Goal: Task Accomplishment & Management: Complete application form

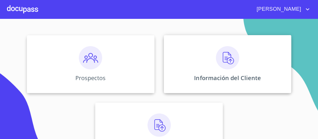
scroll to position [70, 0]
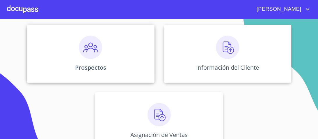
click at [88, 52] on img at bounding box center [90, 47] width 23 height 23
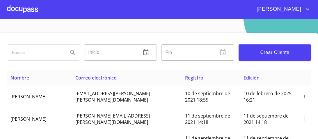
click at [17, 53] on input "search" at bounding box center [35, 53] width 56 height 16
type input "[PERSON_NAME]"
click at [74, 51] on icon "Search" at bounding box center [72, 52] width 7 height 7
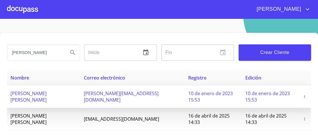
click at [149, 94] on span "[PERSON_NAME][EMAIL_ADDRESS][DOMAIN_NAME]" at bounding box center [121, 96] width 75 height 13
click at [304, 95] on icon "button" at bounding box center [304, 96] width 1 height 3
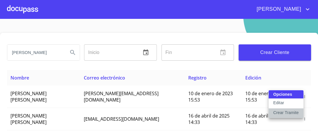
click at [277, 112] on p "Crear Tramite" at bounding box center [286, 113] width 26 height 6
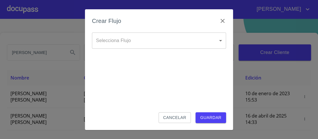
click at [220, 41] on body "[PERSON_NAME] ​ Fin ​ Crear Cliente Nombre Correo electrónico Registro Edición …" at bounding box center [159, 69] width 318 height 139
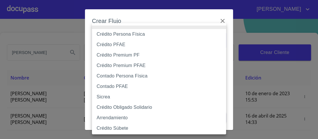
click at [134, 35] on li "Crédito Persona Física" at bounding box center [161, 34] width 138 height 10
type input "6009fb3c7d1714eb8809aa97"
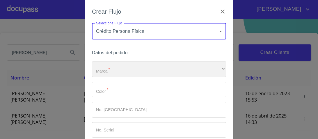
click at [109, 70] on div "​" at bounding box center [159, 70] width 134 height 16
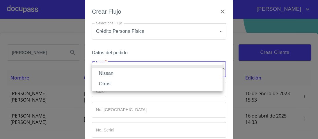
click at [108, 75] on li "Nissan" at bounding box center [157, 73] width 131 height 10
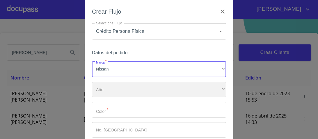
click at [105, 89] on div "​" at bounding box center [159, 90] width 134 height 16
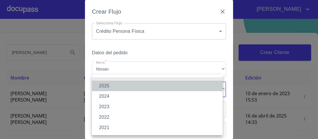
click at [106, 86] on li "2025" at bounding box center [157, 86] width 131 height 10
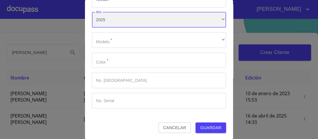
scroll to position [71, 0]
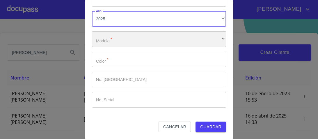
click at [107, 39] on div "​" at bounding box center [159, 39] width 134 height 16
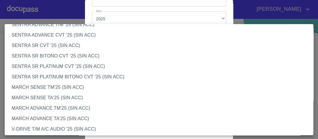
scroll to position [396, 0]
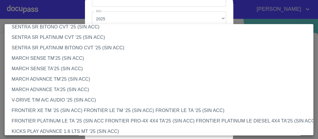
click at [70, 101] on li "V-DRIVE T/M A/C AUDIO '25 (SIN ACC)" at bounding box center [161, 100] width 312 height 10
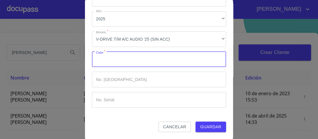
click at [116, 59] on input "Marca   *" at bounding box center [159, 60] width 134 height 16
type input "BLANCO"
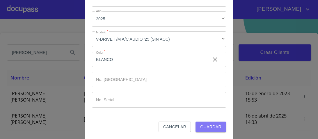
click at [209, 127] on span "Guardar" at bounding box center [210, 127] width 21 height 7
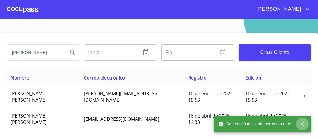
click at [302, 124] on icon "close" at bounding box center [302, 124] width 6 height 6
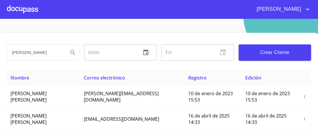
click at [29, 15] on div at bounding box center [22, 9] width 31 height 19
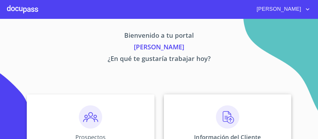
click at [225, 118] on img at bounding box center [227, 117] width 23 height 23
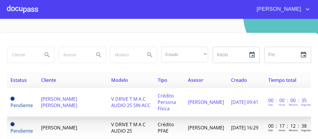
click at [77, 99] on span "[PERSON_NAME] [PERSON_NAME]" at bounding box center [59, 102] width 36 height 13
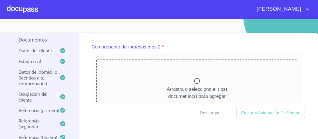
scroll to position [535, 0]
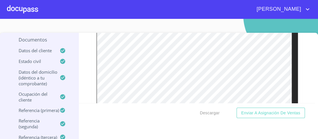
scroll to position [874, 0]
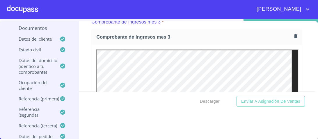
scroll to position [758, 0]
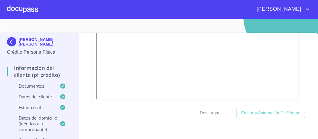
scroll to position [851, 0]
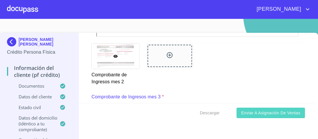
click at [263, 114] on span "Enviar a Asignación de Ventas" at bounding box center [270, 113] width 59 height 7
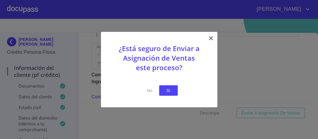
click at [169, 92] on span "Si" at bounding box center [168, 90] width 9 height 7
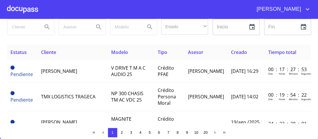
scroll to position [28, 0]
click at [21, 26] on input "search" at bounding box center [22, 27] width 31 height 16
type input "[PERSON_NAME]"
click at [44, 24] on icon "Search" at bounding box center [47, 26] width 7 height 7
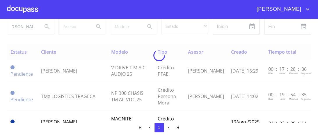
scroll to position [0, 0]
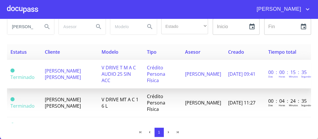
click at [159, 70] on span "Crédito Persona Física" at bounding box center [156, 74] width 18 height 19
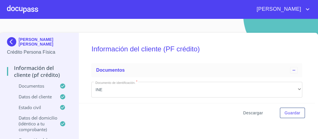
click at [252, 113] on span "Descargar" at bounding box center [253, 113] width 20 height 7
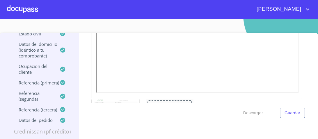
scroll to position [279, 0]
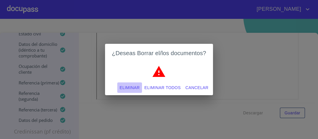
click at [130, 87] on span "Eliminar" at bounding box center [130, 87] width 20 height 7
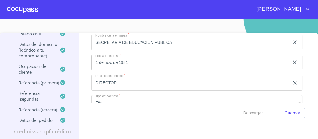
scroll to position [2281, 0]
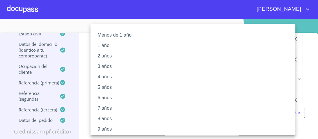
scroll to position [116, 0]
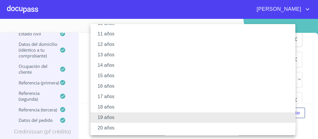
click at [113, 129] on li "20 años" at bounding box center [194, 128] width 208 height 10
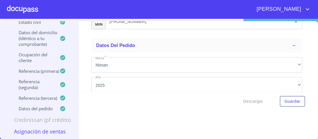
scroll to position [3165, 0]
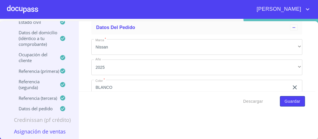
click at [284, 102] on span "Guardar" at bounding box center [292, 101] width 16 height 7
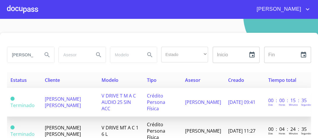
click at [115, 97] on span "V DRIVE T M A C AUDIO 25 SIN ACC" at bounding box center [119, 102] width 34 height 19
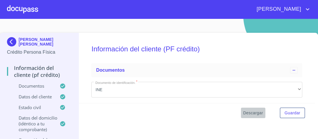
click at [248, 114] on span "Descargar" at bounding box center [253, 113] width 20 height 7
click at [24, 11] on div at bounding box center [22, 9] width 31 height 19
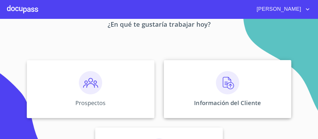
scroll to position [47, 0]
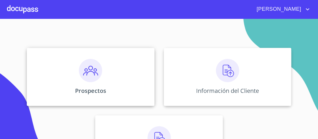
click at [89, 74] on img at bounding box center [90, 70] width 23 height 23
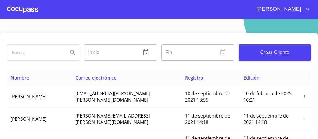
click at [13, 52] on input "search" at bounding box center [35, 53] width 56 height 16
click at [73, 52] on icon "Search" at bounding box center [72, 52] width 7 height 7
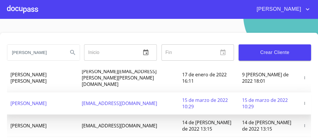
scroll to position [47, 0]
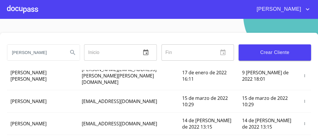
click at [31, 54] on input "[PERSON_NAME]" at bounding box center [35, 53] width 56 height 16
type input "[PERSON_NAME]"
click at [71, 51] on icon "Search" at bounding box center [72, 52] width 7 height 7
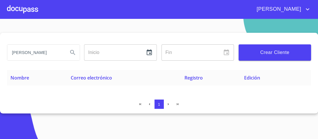
scroll to position [0, 0]
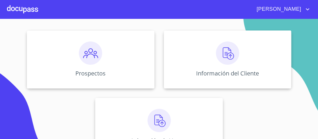
scroll to position [70, 0]
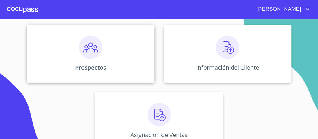
click at [86, 49] on img at bounding box center [90, 47] width 23 height 23
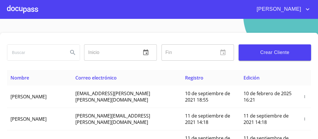
click at [18, 52] on input "search" at bounding box center [35, 53] width 56 height 16
type input "[PERSON_NAME]"
click at [71, 52] on icon "Search" at bounding box center [72, 52] width 7 height 7
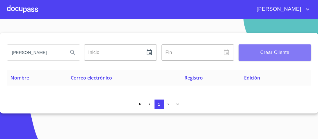
click at [269, 51] on span "Crear Cliente" at bounding box center [274, 53] width 63 height 8
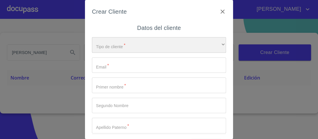
click at [216, 43] on div "​" at bounding box center [159, 45] width 134 height 16
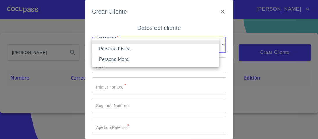
click at [124, 49] on li "Persona Física" at bounding box center [155, 49] width 127 height 10
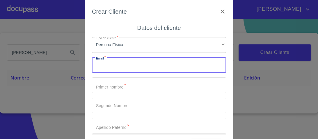
click at [108, 67] on input "Tipo de cliente   *" at bounding box center [159, 66] width 134 height 16
type input "[EMAIL_ADDRESS][DOMAIN_NAME]"
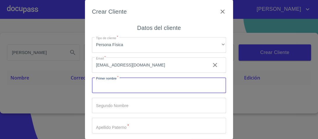
click at [103, 88] on input "Tipo de cliente   *" at bounding box center [159, 86] width 134 height 16
type input "[PERSON_NAME]"
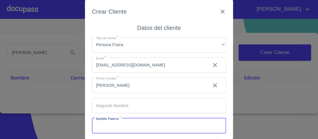
click at [219, 10] on icon "button" at bounding box center [222, 11] width 7 height 7
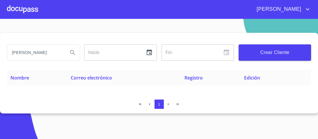
click at [16, 52] on input "[PERSON_NAME]" at bounding box center [35, 53] width 56 height 16
type input "[PERSON_NAME]"
click at [73, 51] on icon "Search" at bounding box center [72, 52] width 5 height 5
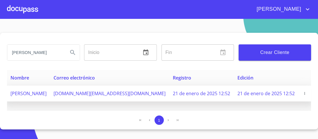
click at [305, 93] on icon "button" at bounding box center [304, 94] width 4 height 4
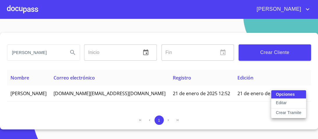
click at [289, 113] on p "Crear Tramite" at bounding box center [289, 113] width 26 height 6
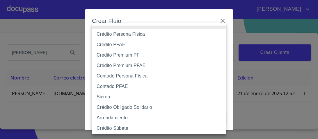
click at [221, 41] on body "[PERSON_NAME] Inicio ​ Fin ​ Crear Cliente Nombre Correo electrónico Registro E…" at bounding box center [159, 69] width 318 height 139
click at [133, 35] on li "Crédito Persona Física" at bounding box center [161, 34] width 138 height 10
type input "6009fb3c7d1714eb8809aa97"
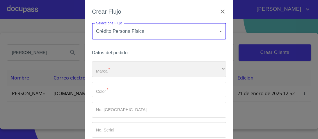
click at [114, 70] on div "​" at bounding box center [159, 70] width 134 height 16
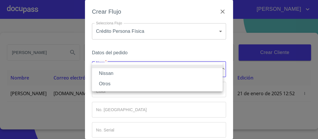
click at [110, 76] on li "Nissan" at bounding box center [157, 73] width 131 height 10
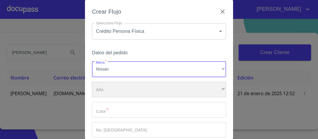
click at [106, 92] on div "​" at bounding box center [159, 90] width 134 height 16
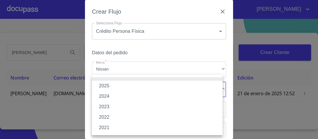
click at [106, 87] on li "2025" at bounding box center [157, 86] width 131 height 10
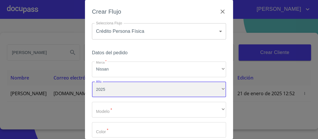
scroll to position [23, 0]
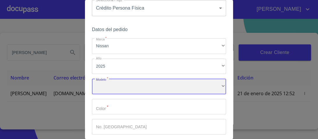
click at [107, 88] on div "​" at bounding box center [159, 87] width 134 height 16
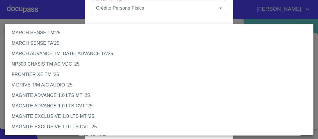
click at [62, 86] on li "V-DRIVE T/M A/C AUDIO '25" at bounding box center [161, 85] width 312 height 10
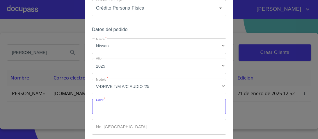
click at [111, 107] on input "Marca   *" at bounding box center [159, 107] width 134 height 16
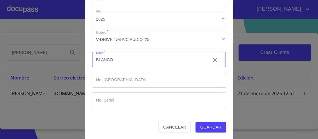
scroll to position [71, 0]
type input "BLANCO"
click at [204, 125] on span "Guardar" at bounding box center [210, 127] width 21 height 7
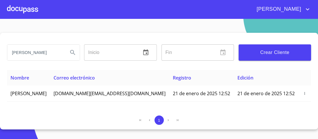
click at [25, 10] on div at bounding box center [22, 9] width 31 height 19
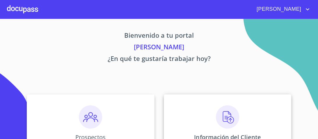
click at [226, 115] on img at bounding box center [227, 117] width 23 height 23
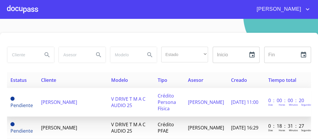
click at [129, 99] on span "V DRIVE T M A C AUDIO 25" at bounding box center [128, 102] width 34 height 13
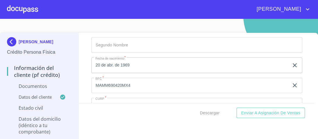
scroll to position [1394, 0]
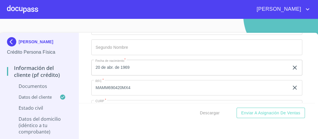
click at [134, 107] on div "Descargar Enviar a Asignación de Ventas" at bounding box center [197, 113] width 236 height 20
